Goal: Task Accomplishment & Management: Manage account settings

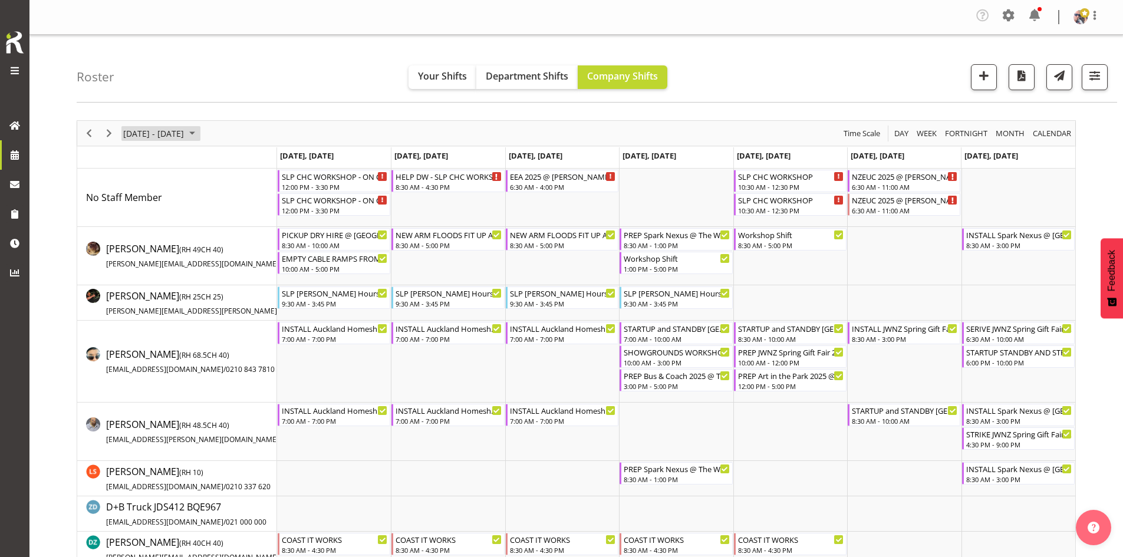
click at [185, 130] on span "[DATE] - [DATE]" at bounding box center [153, 133] width 63 height 15
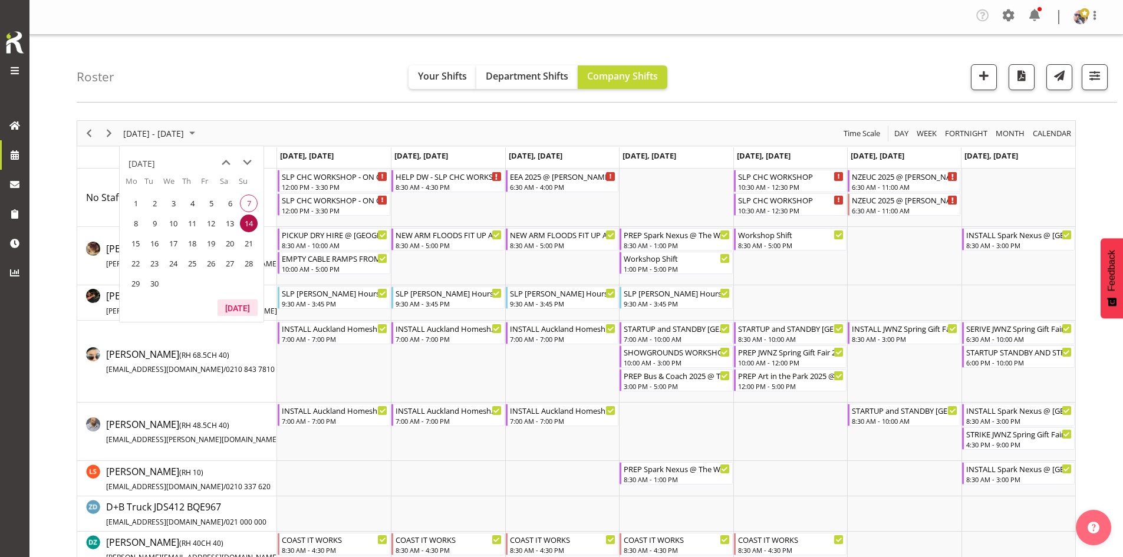
click at [241, 310] on button "[DATE]" at bounding box center [238, 308] width 40 height 17
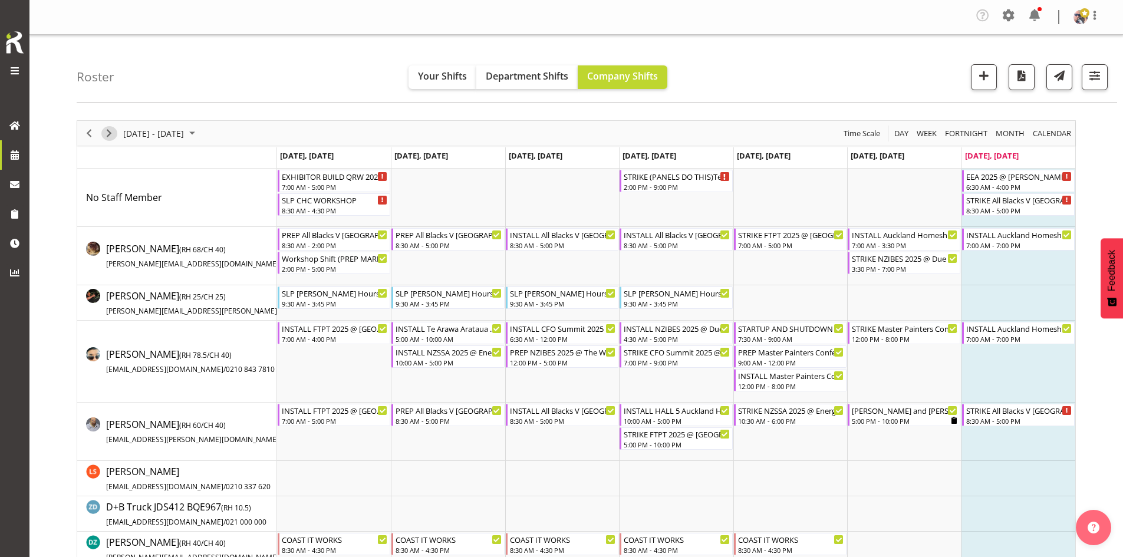
click at [106, 134] on span "Next" at bounding box center [109, 133] width 14 height 15
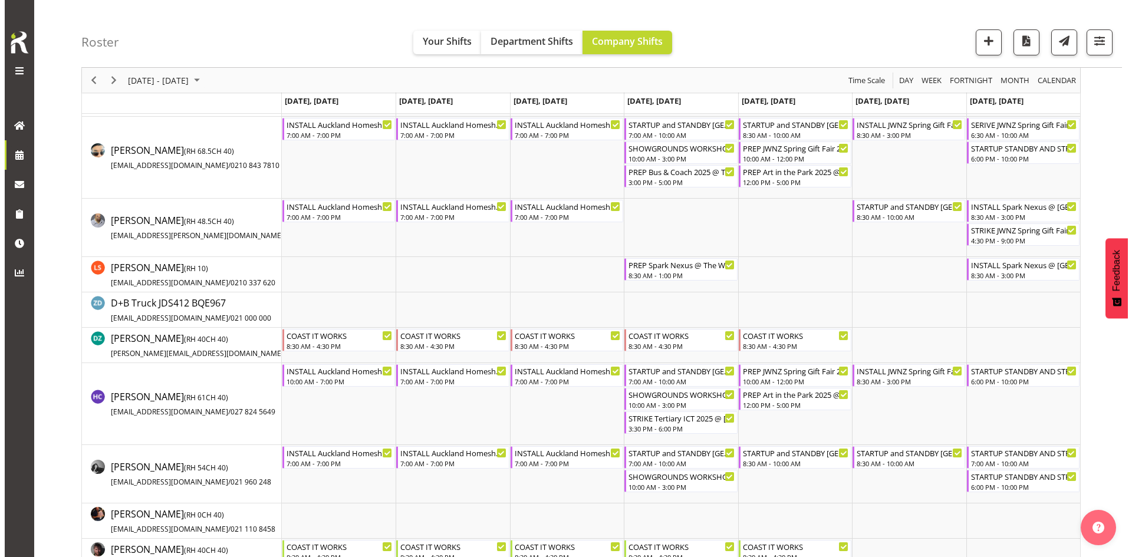
scroll to position [236, 0]
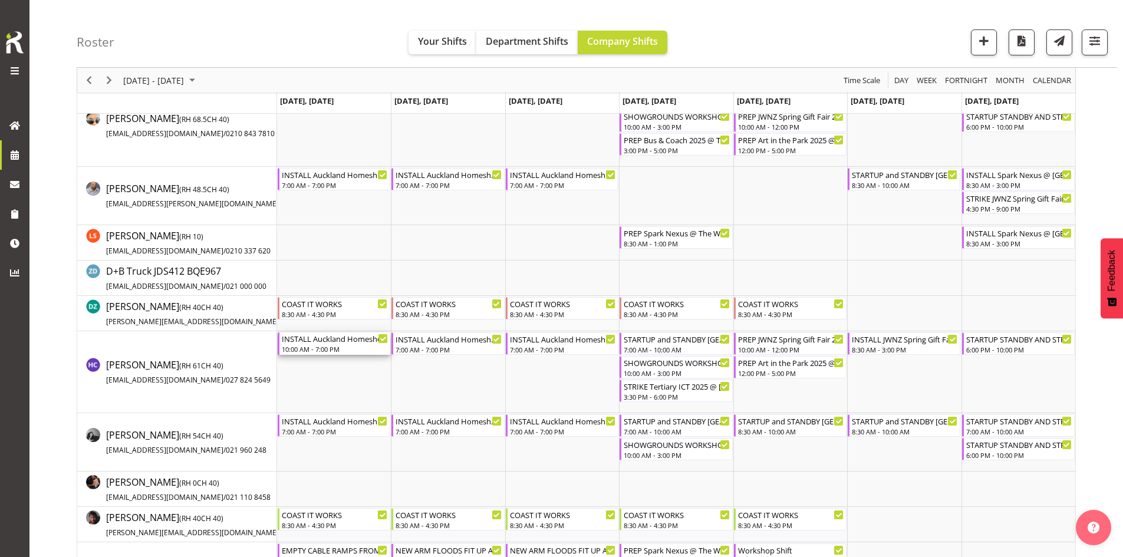
click at [334, 342] on div "INSTALL Auckland Homeshow 2025 @ [GEOGRAPHIC_DATA]" at bounding box center [335, 339] width 106 height 12
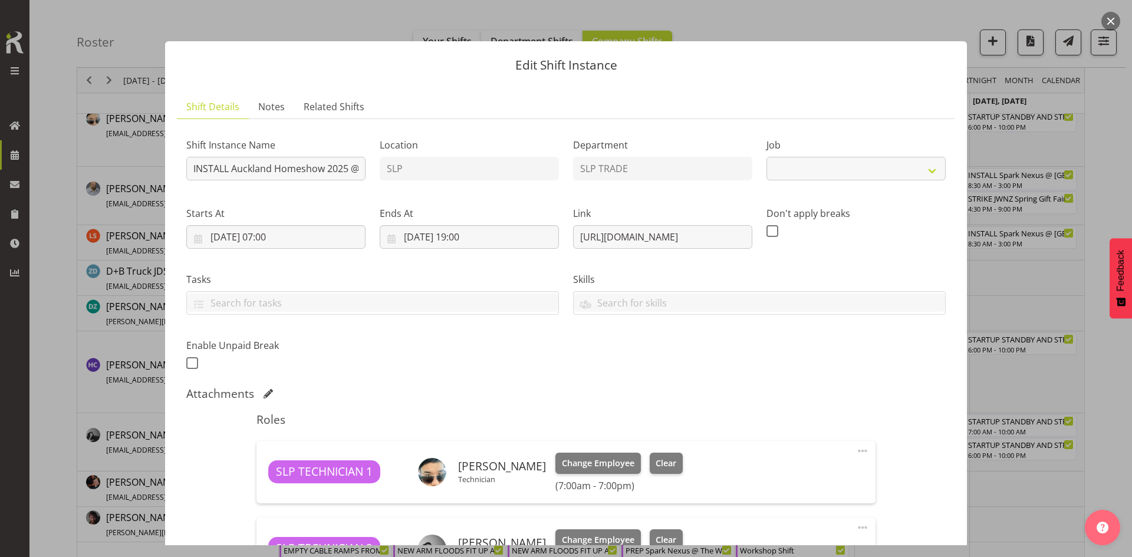
select select "9869"
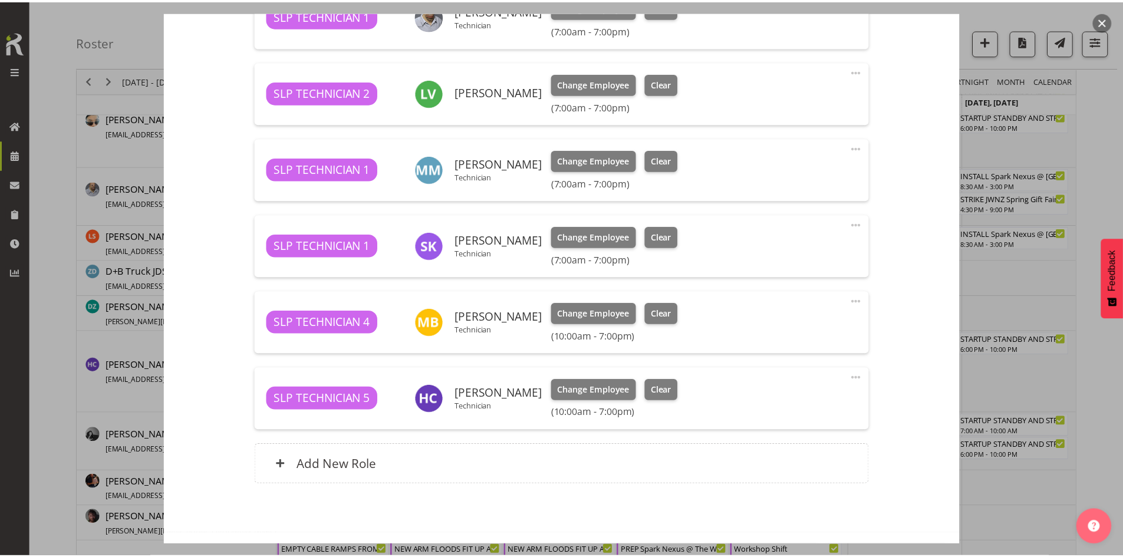
scroll to position [766, 0]
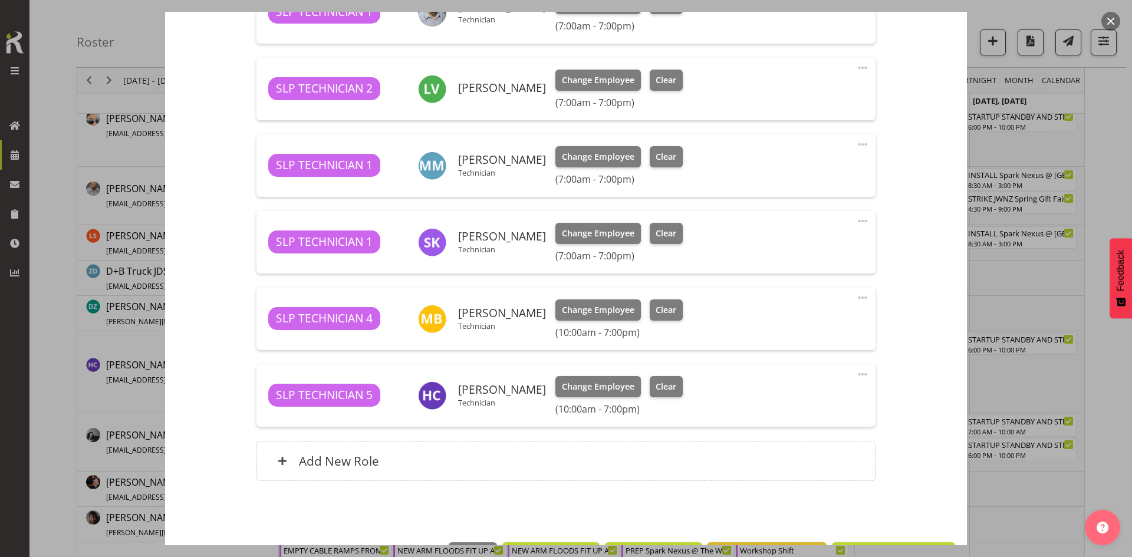
click at [862, 297] on div "SLP TECHNICIAN 4 [PERSON_NAME] Technician Change Employee Clear (10:00am - 7:00…" at bounding box center [565, 319] width 618 height 62
click at [860, 296] on span at bounding box center [863, 298] width 14 height 14
click at [800, 328] on link "Edit" at bounding box center [812, 325] width 113 height 21
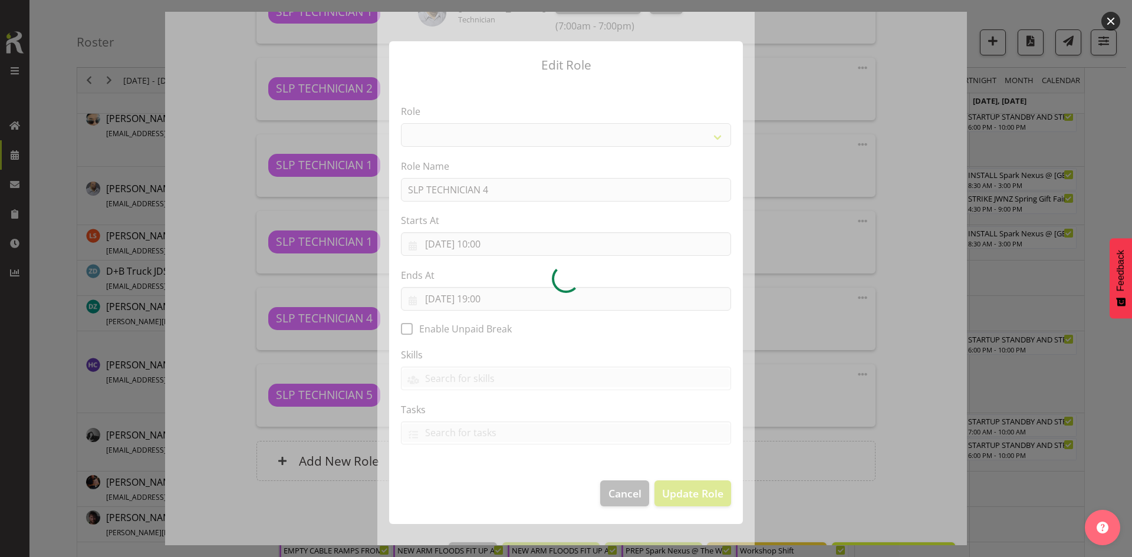
select select "123"
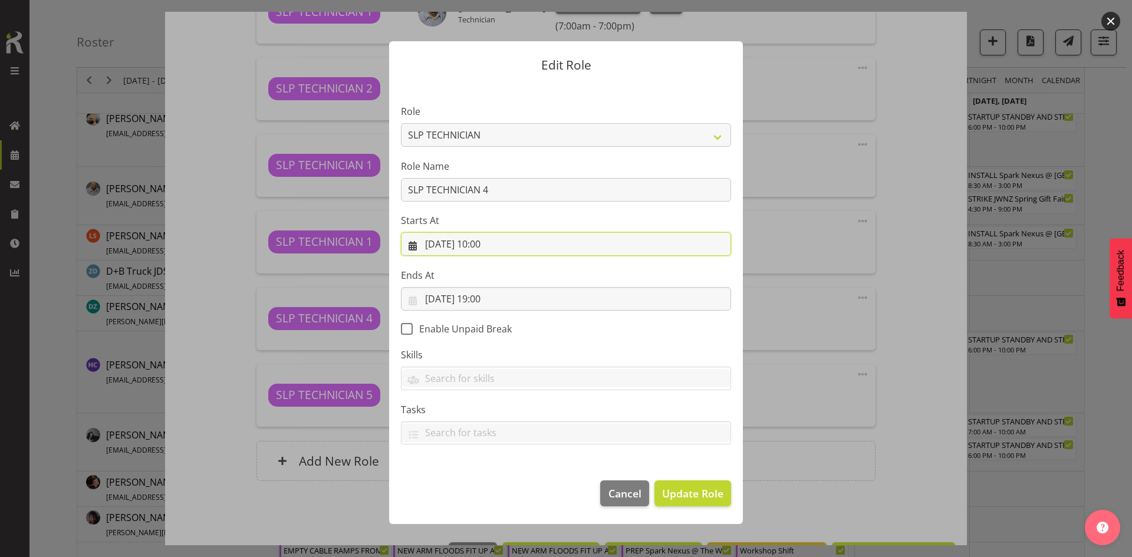
click at [493, 251] on input "[DATE] 10:00" at bounding box center [566, 244] width 330 height 24
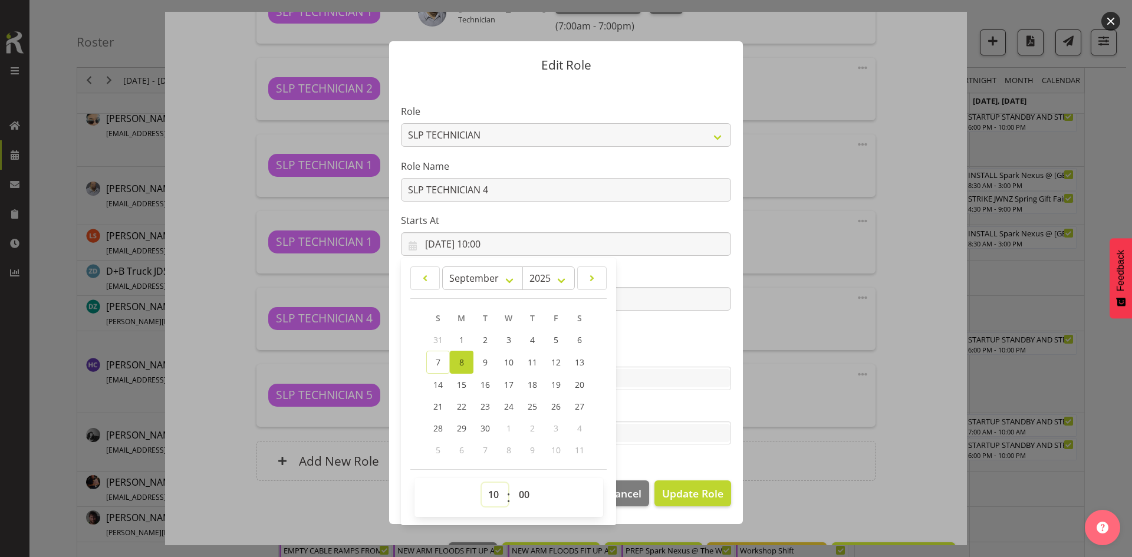
click at [491, 493] on select "00 01 02 03 04 05 06 07 08 09 10 11 12 13 14 15 16 17 18 19 20 21 22 23" at bounding box center [495, 495] width 27 height 24
select select "7"
click at [482, 483] on select "00 01 02 03 04 05 06 07 08 09 10 11 12 13 14 15 16 17 18 19 20 21 22 23" at bounding box center [495, 495] width 27 height 24
type input "[DATE] 07:00"
drag, startPoint x: 701, startPoint y: 491, endPoint x: 699, endPoint y: 485, distance: 6.2
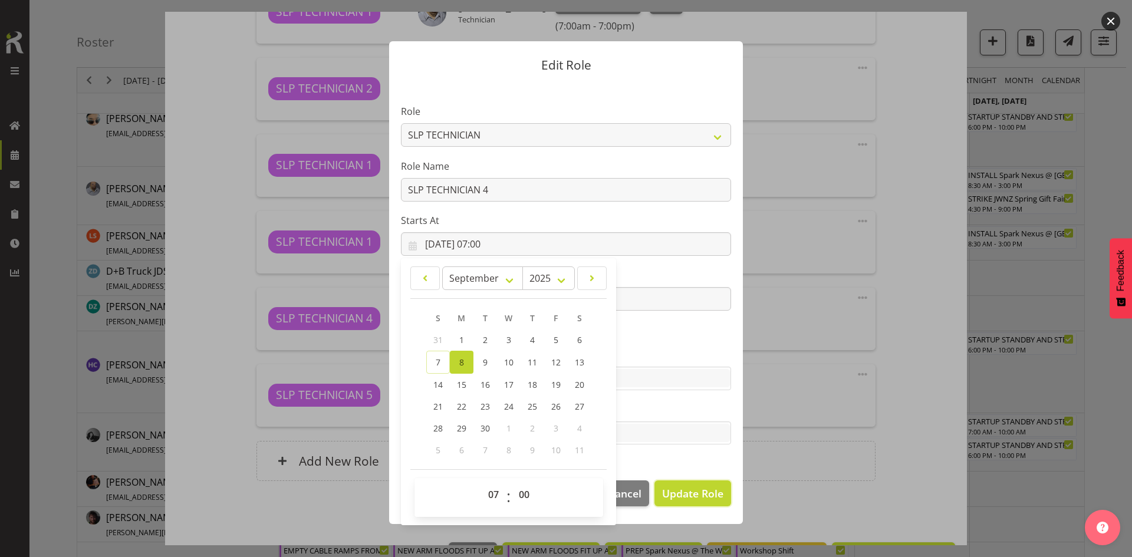
click at [700, 491] on span "Update Role" at bounding box center [692, 493] width 61 height 15
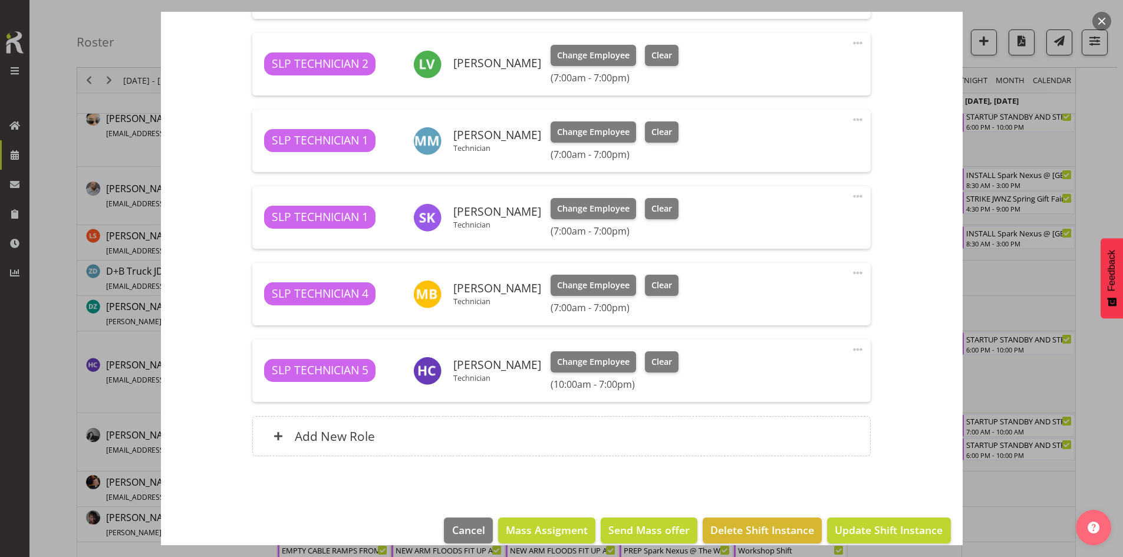
scroll to position [807, 0]
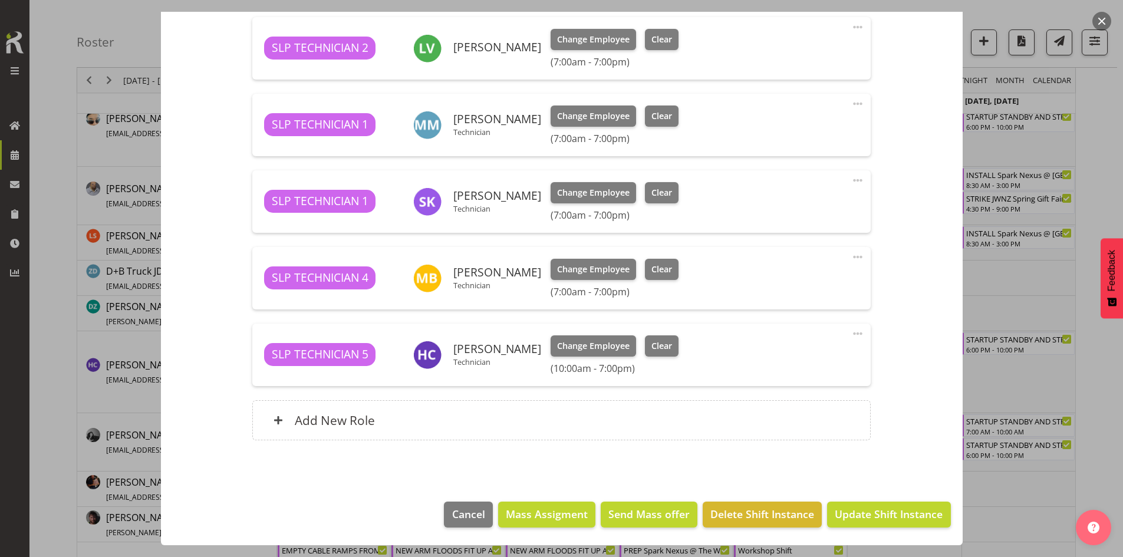
click at [852, 328] on span at bounding box center [858, 334] width 14 height 14
click at [760, 358] on link "Edit" at bounding box center [808, 361] width 113 height 21
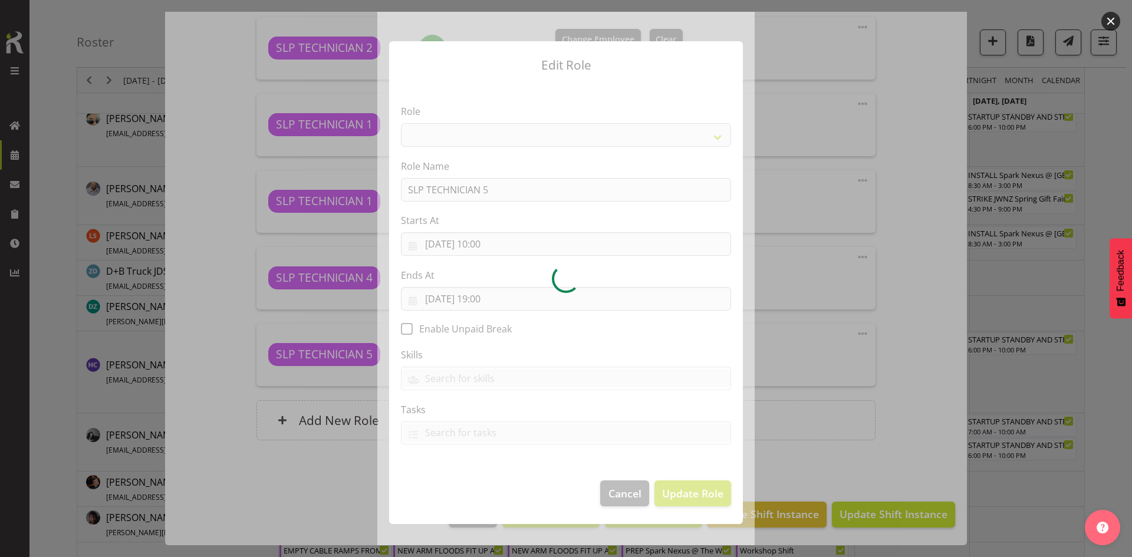
select select "123"
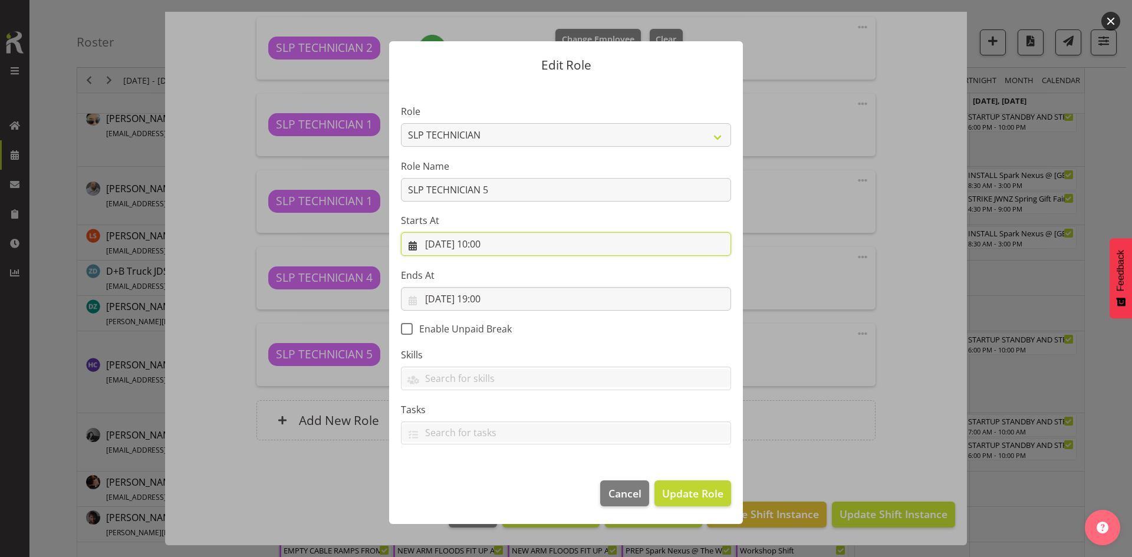
click at [513, 241] on input "[DATE] 10:00" at bounding box center [566, 244] width 330 height 24
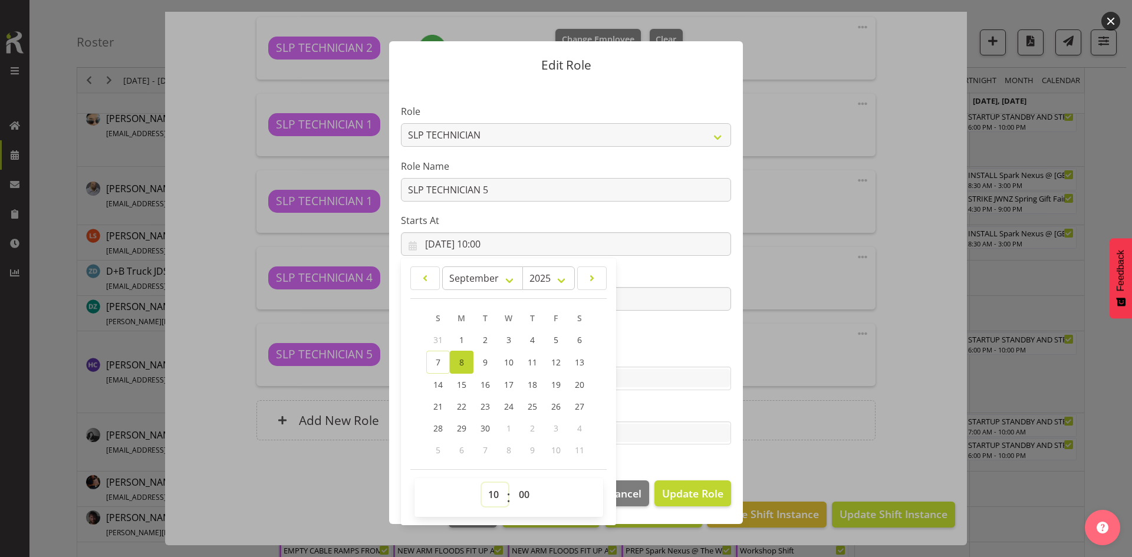
click at [493, 489] on select "00 01 02 03 04 05 06 07 08 09 10 11 12 13 14 15 16 17 18 19 20 21 22 23" at bounding box center [495, 495] width 27 height 24
select select "7"
click at [482, 483] on select "00 01 02 03 04 05 06 07 08 09 10 11 12 13 14 15 16 17 18 19 20 21 22 23" at bounding box center [495, 495] width 27 height 24
type input "[DATE] 07:00"
click at [699, 494] on span "Update Role" at bounding box center [692, 493] width 61 height 15
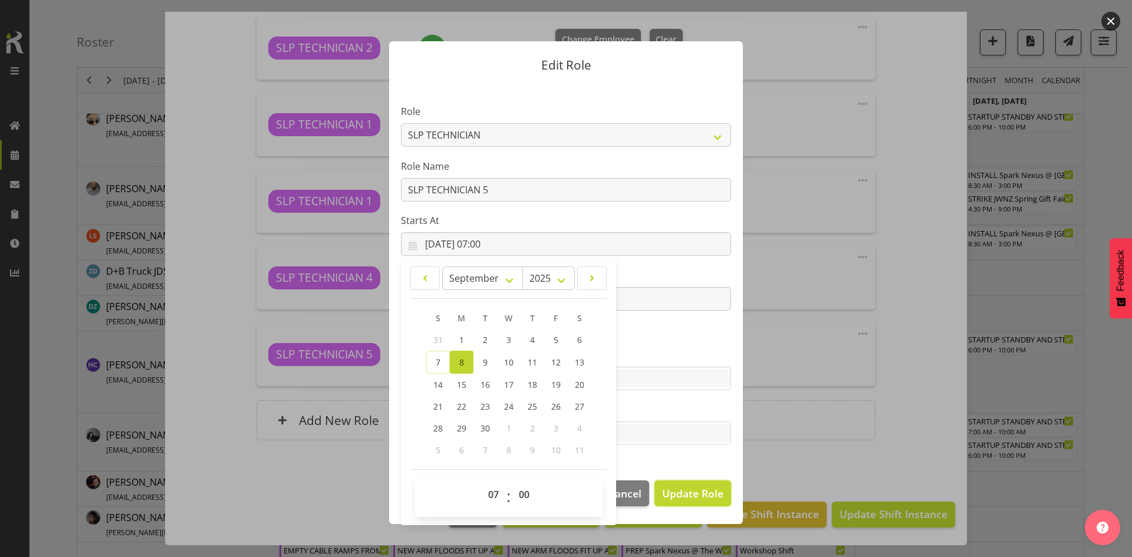
select select
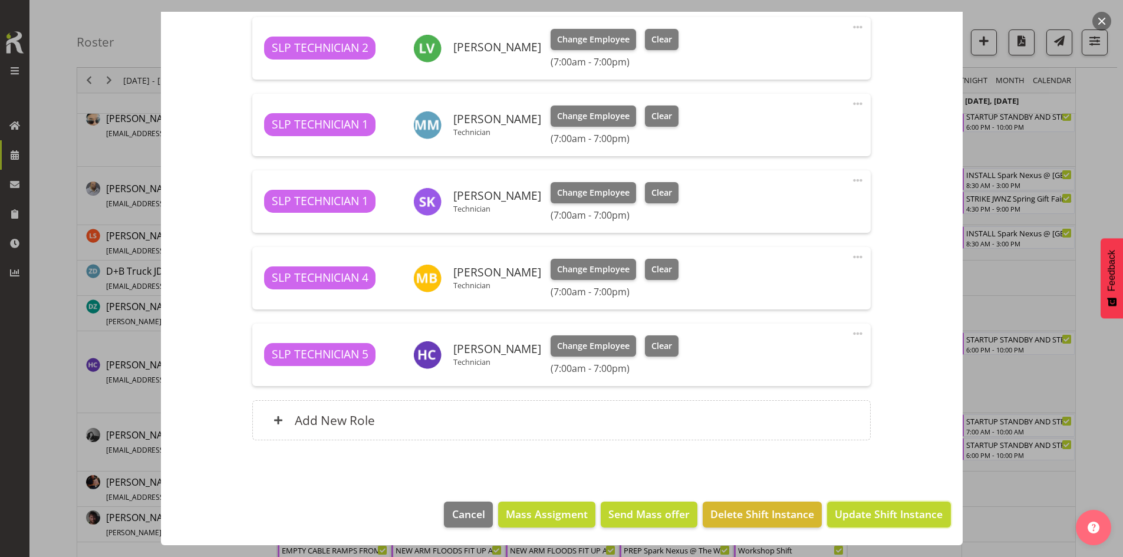
click at [885, 513] on span "Update Shift Instance" at bounding box center [889, 513] width 108 height 15
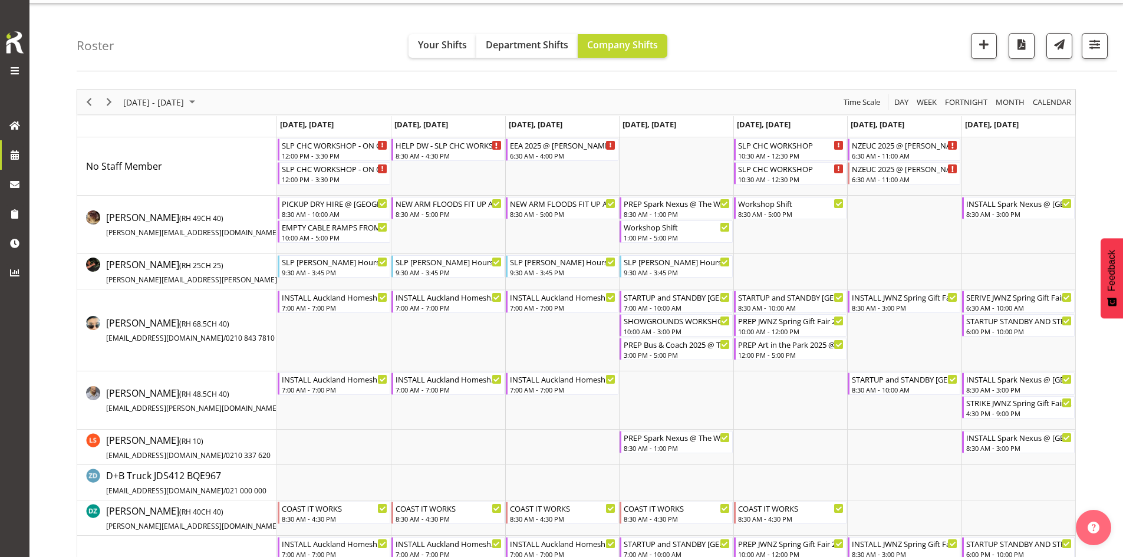
scroll to position [0, 0]
